Goal: Obtain resource: Obtain resource

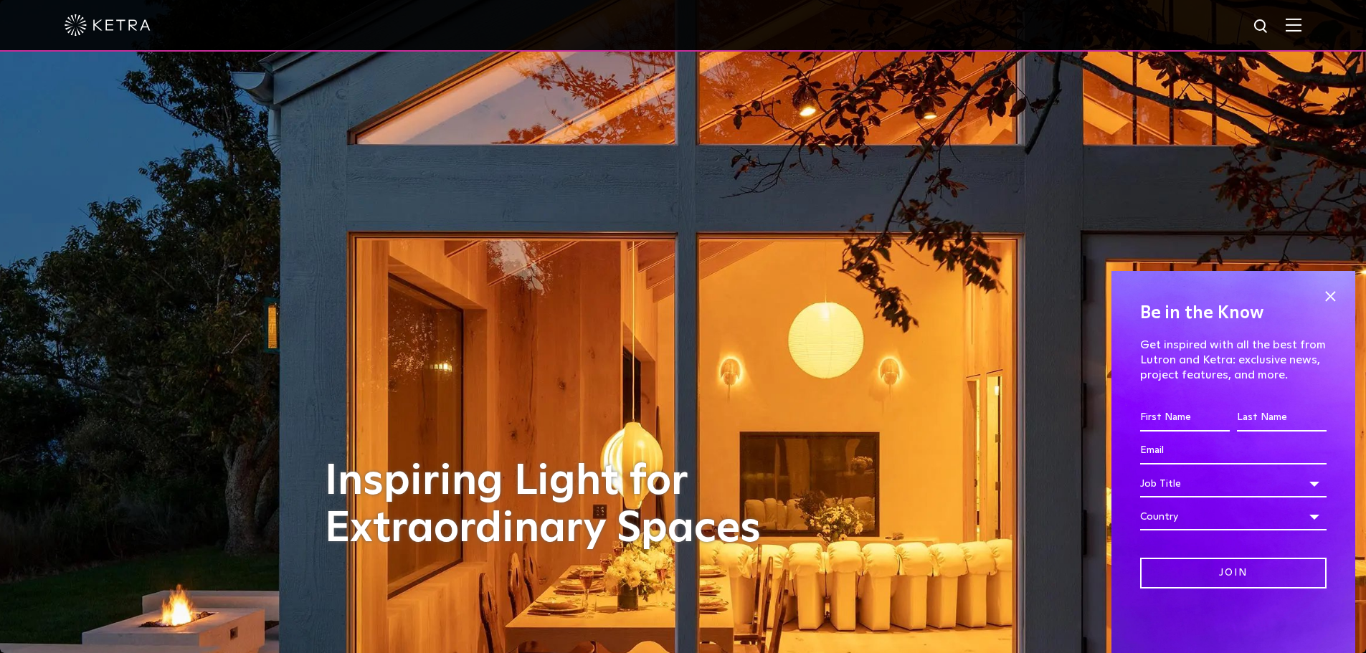
click at [1285, 14] on div at bounding box center [683, 25] width 1237 height 50
click at [1296, 22] on div at bounding box center [683, 25] width 1237 height 50
click at [1301, 27] on img at bounding box center [1294, 25] width 16 height 14
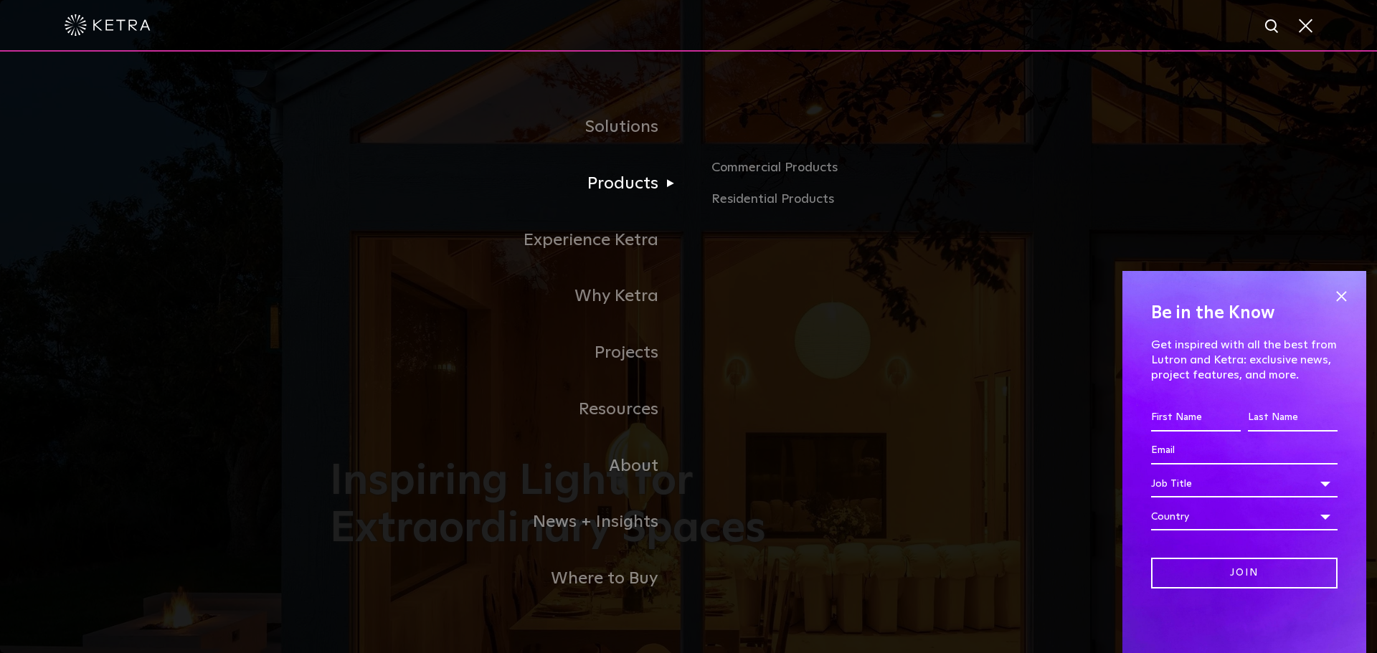
click at [620, 191] on link "Products" at bounding box center [509, 184] width 359 height 57
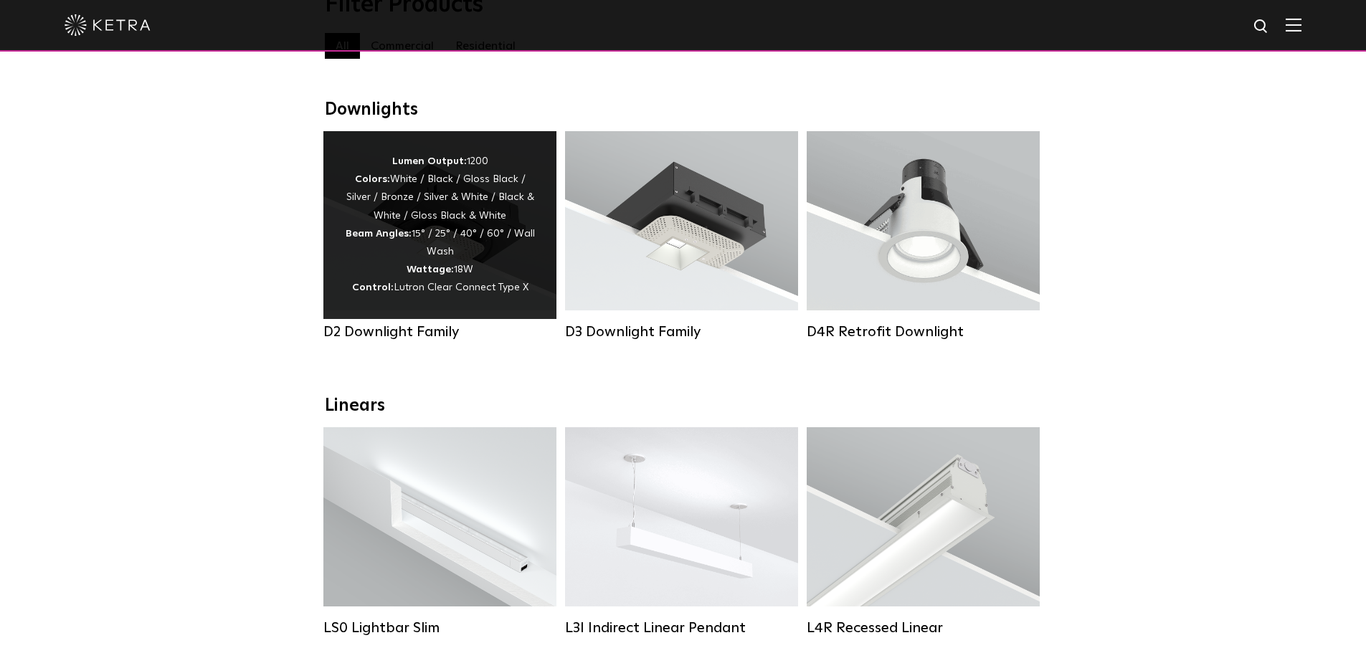
scroll to position [215, 0]
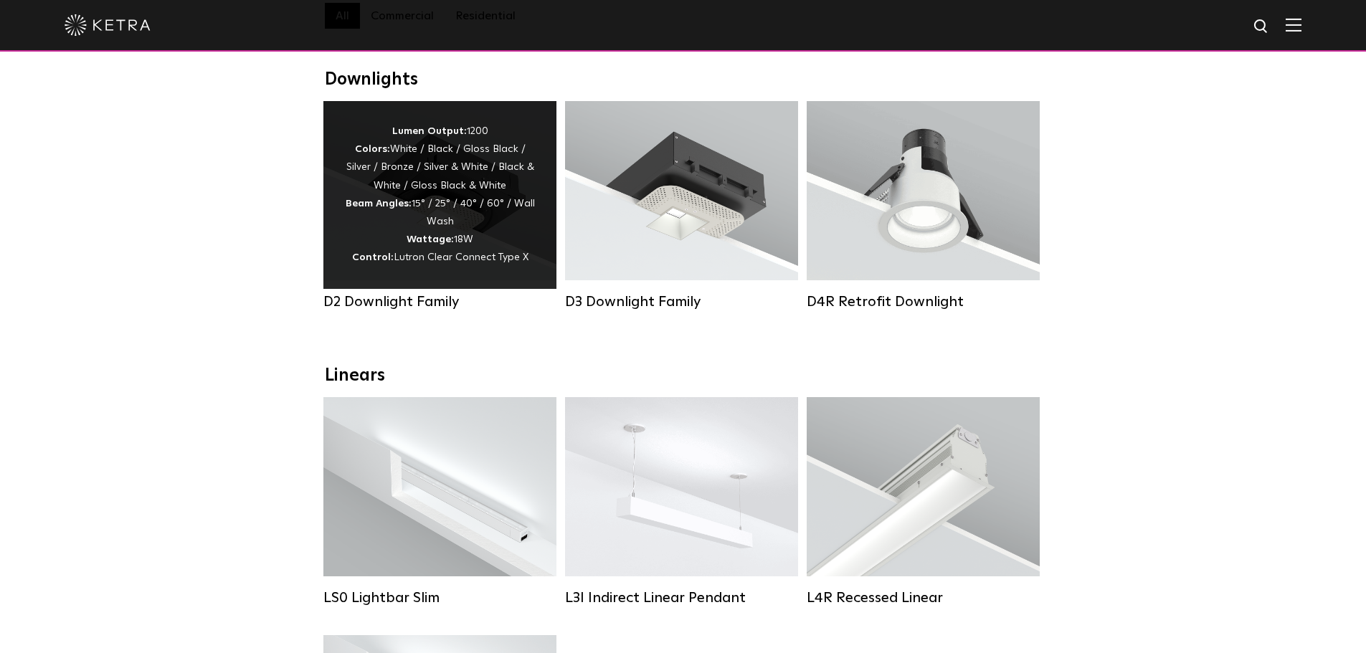
click at [366, 241] on div "Lumen Output: 1200 Colors: White / Black / Gloss Black / Silver / Bronze / Silv…" at bounding box center [440, 195] width 190 height 145
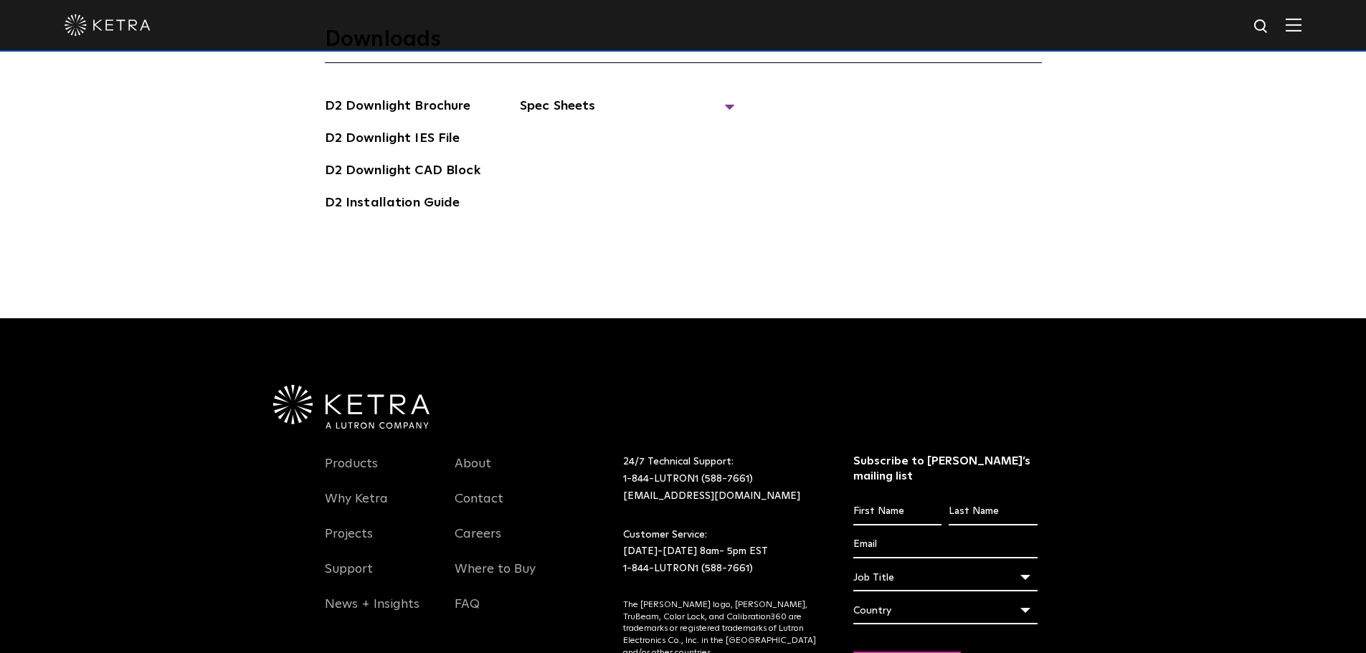
scroll to position [4159, 0]
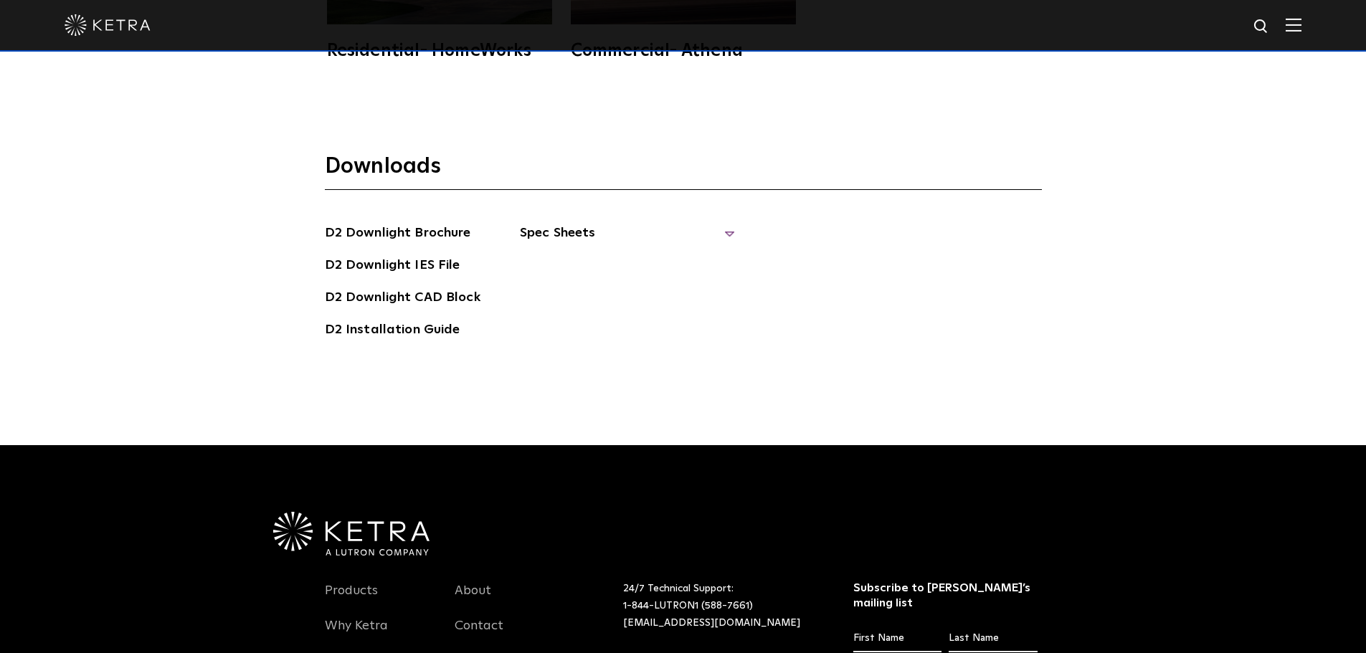
click at [577, 230] on span "Spec Sheets" at bounding box center [627, 239] width 215 height 32
